Goal: Task Accomplishment & Management: Manage account settings

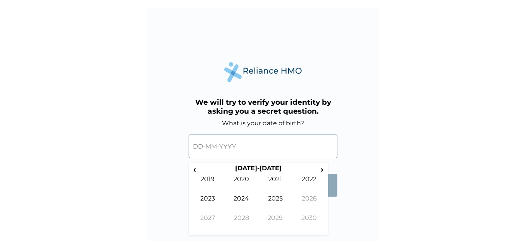
click at [220, 147] on input "text" at bounding box center [263, 146] width 149 height 24
click at [202, 147] on input "text" at bounding box center [263, 146] width 149 height 24
click at [196, 170] on span "‹" at bounding box center [195, 169] width 8 height 10
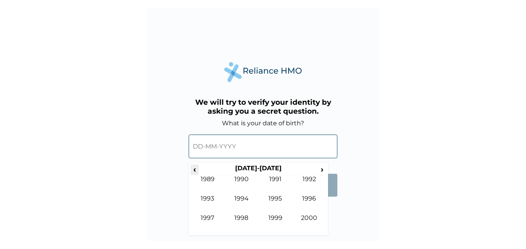
click at [196, 170] on span "‹" at bounding box center [195, 169] width 8 height 10
click at [323, 170] on span "›" at bounding box center [322, 169] width 9 height 10
click at [209, 219] on td "1987" at bounding box center [208, 223] width 34 height 19
click at [214, 198] on td "May" at bounding box center [208, 203] width 34 height 19
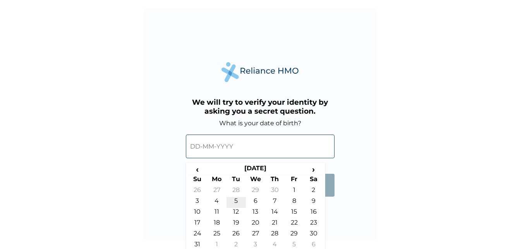
click at [234, 200] on td "5" at bounding box center [236, 202] width 19 height 11
type input "05-05-1987"
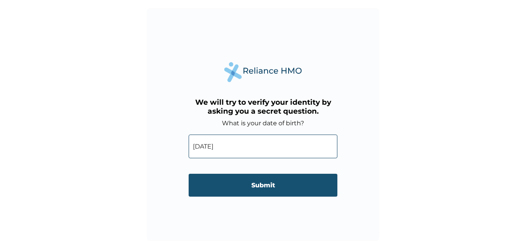
click at [263, 186] on input "Submit" at bounding box center [263, 185] width 149 height 23
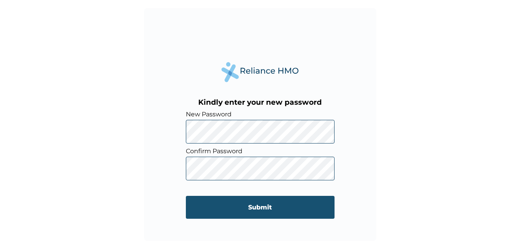
click at [259, 207] on input "Submit" at bounding box center [260, 207] width 149 height 23
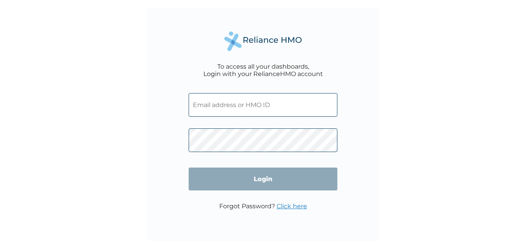
click at [243, 111] on input "text" at bounding box center [263, 105] width 149 height 24
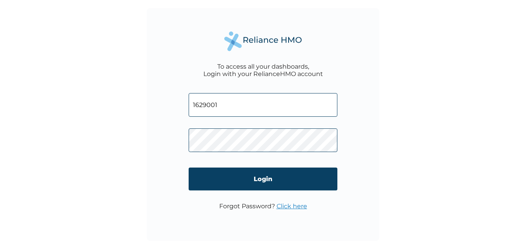
click at [226, 106] on input "1629001" at bounding box center [263, 105] width 149 height 24
type input "1"
click at [226, 106] on input "text" at bounding box center [263, 105] width 149 height 24
type input "victor.abdul@emotionadvert.com"
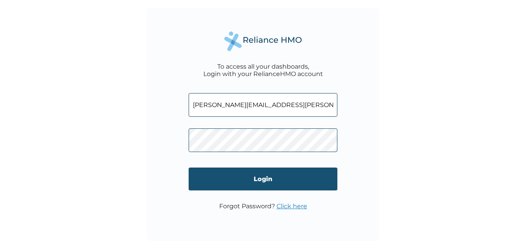
click at [260, 182] on input "Login" at bounding box center [263, 178] width 149 height 23
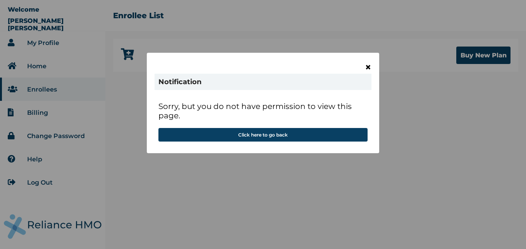
click at [370, 69] on span "×" at bounding box center [368, 66] width 7 height 13
click at [368, 66] on span "×" at bounding box center [368, 66] width 7 height 13
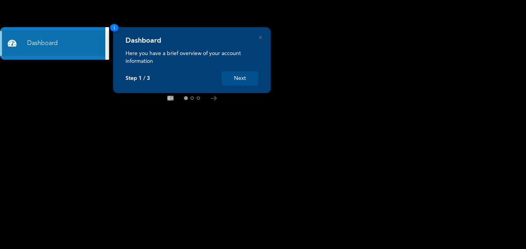
click at [241, 78] on button "Next" at bounding box center [240, 78] width 37 height 14
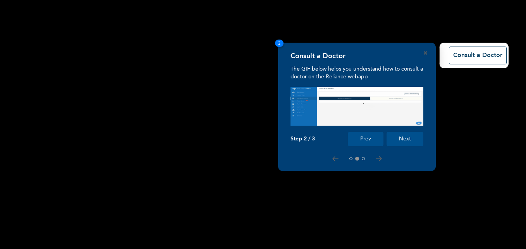
click at [409, 137] on button "Next" at bounding box center [405, 139] width 37 height 14
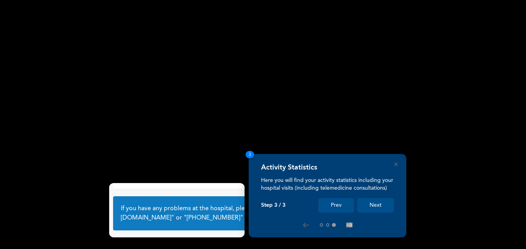
scroll to position [51, 0]
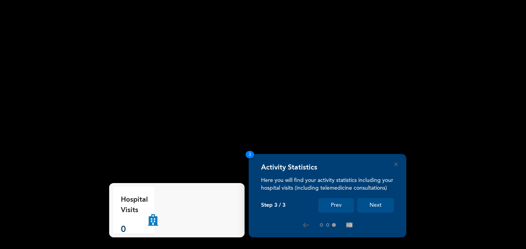
click at [376, 206] on button "Next" at bounding box center [375, 205] width 37 height 14
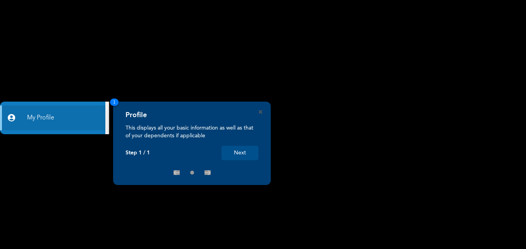
click at [244, 151] on button "Next" at bounding box center [240, 153] width 37 height 14
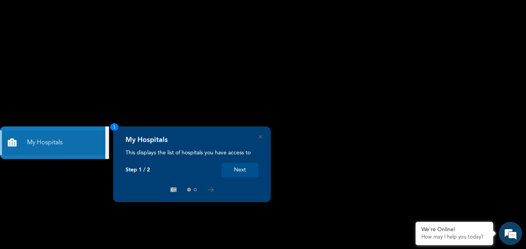
click at [239, 168] on button "Next" at bounding box center [240, 170] width 37 height 14
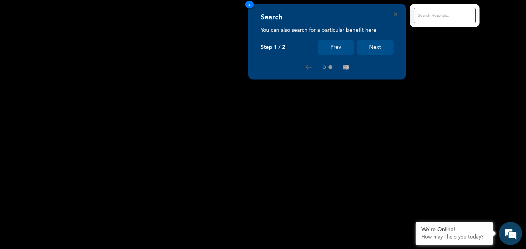
click at [368, 47] on button "Next" at bounding box center [375, 47] width 37 height 14
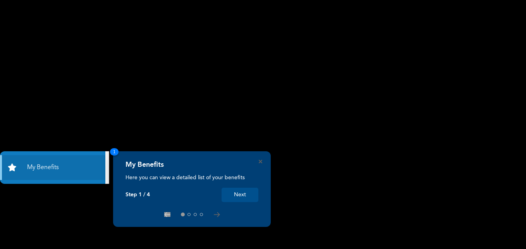
click at [240, 197] on button "Next" at bounding box center [240, 194] width 37 height 14
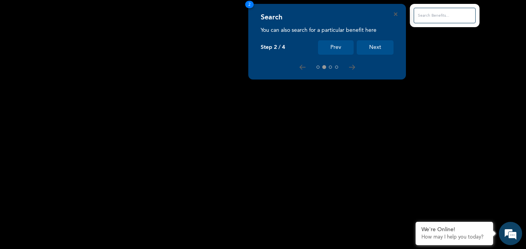
click at [373, 47] on button "Next" at bounding box center [375, 47] width 37 height 14
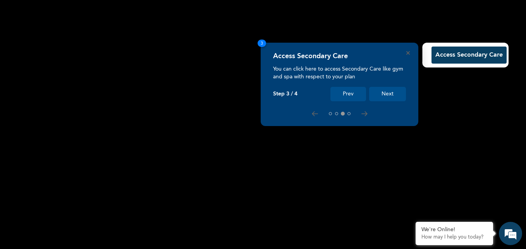
click at [386, 95] on button "Next" at bounding box center [387, 94] width 37 height 14
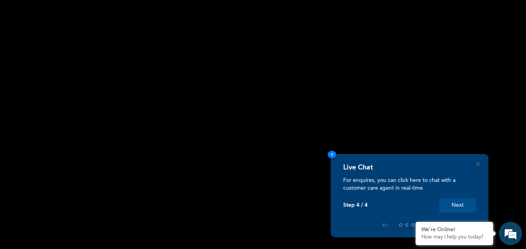
click at [458, 204] on button "Next" at bounding box center [457, 205] width 37 height 14
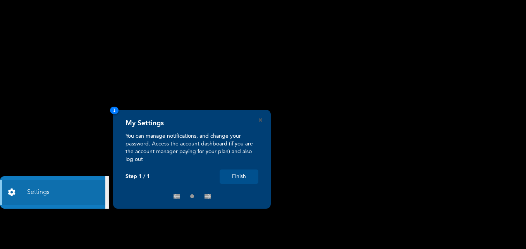
click at [241, 177] on button "Finish" at bounding box center [239, 176] width 39 height 14
